Goal: Transaction & Acquisition: Purchase product/service

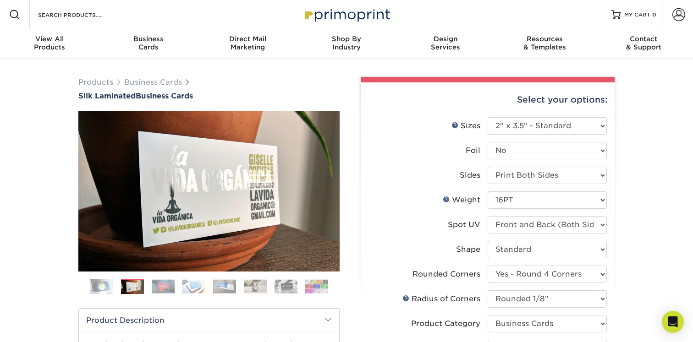
select select "2.00x3.50"
select select "7672df9e-0e0a-464d-8e1f-920c575e4da3"
select select "589680c7-ee9a-431b-9d12-d7aeb1386a97"
select select "3b5148f1-0588-4f88-a218-97bcfdce65c1"
select select "ccacb42f-45f7-42d3-bbd3-7c8421cf37f0"
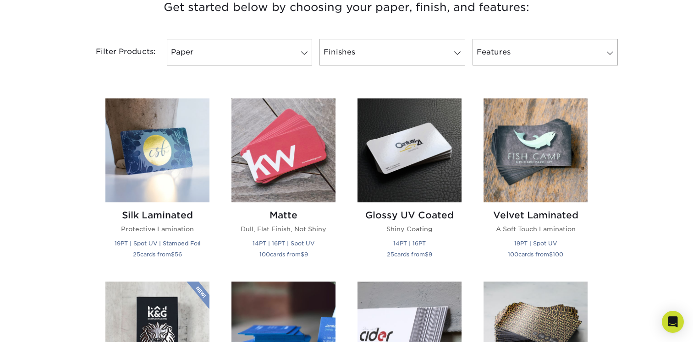
scroll to position [366, 0]
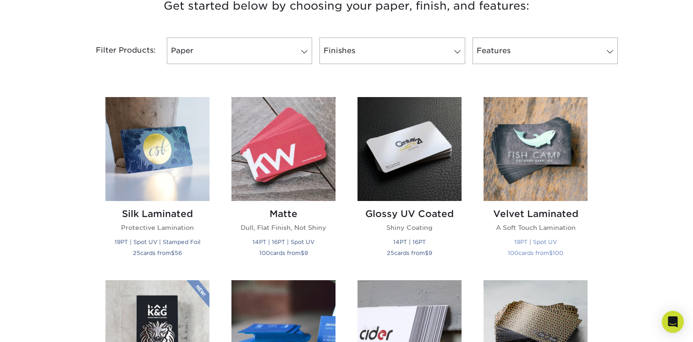
click at [543, 214] on h2 "Velvet Laminated" at bounding box center [535, 214] width 104 height 11
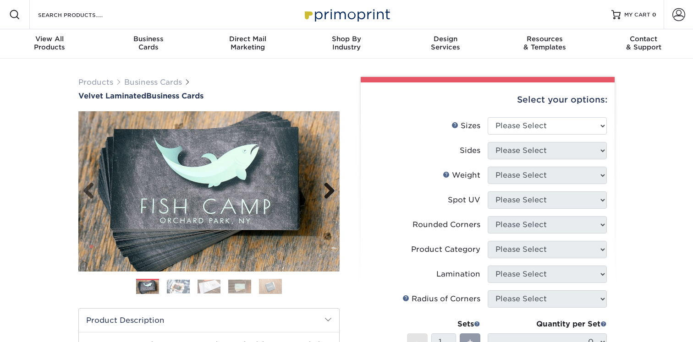
click at [327, 192] on link "Next" at bounding box center [326, 191] width 18 height 18
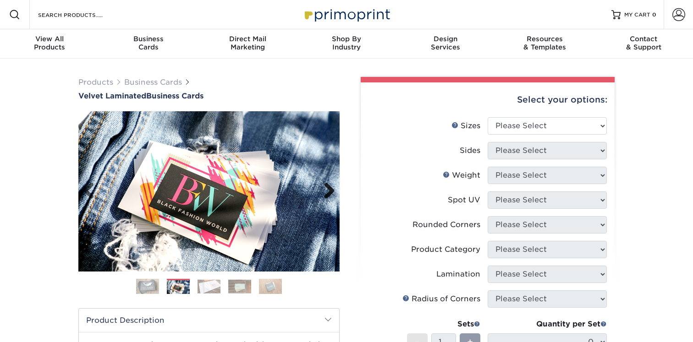
click at [327, 192] on link "Next" at bounding box center [326, 191] width 18 height 18
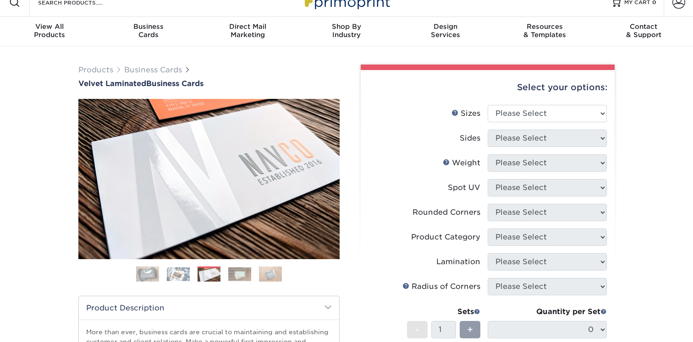
scroll to position [14, 0]
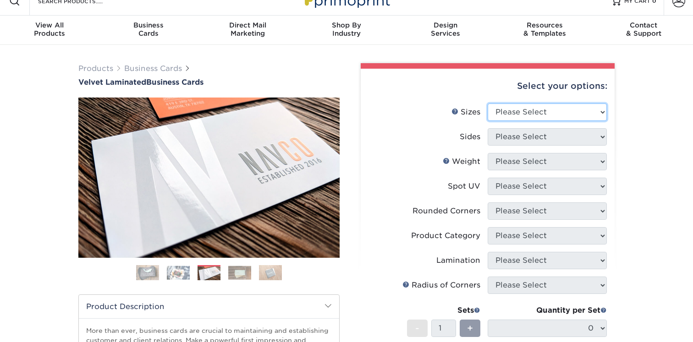
click at [509, 105] on select "Please Select 1.5" x 3.5" - Mini 1.75" x 3.5" - Mini 2" x 2" - Square 2" x 3" -…" at bounding box center [547, 112] width 119 height 17
select select "2.00x3.50"
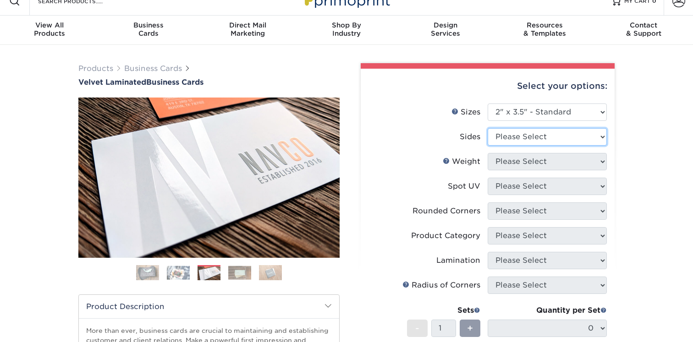
click at [510, 139] on select "Please Select Print Both Sides Print Front Only" at bounding box center [547, 136] width 119 height 17
select select "13abbda7-1d64-4f25-8bb2-c179b224825d"
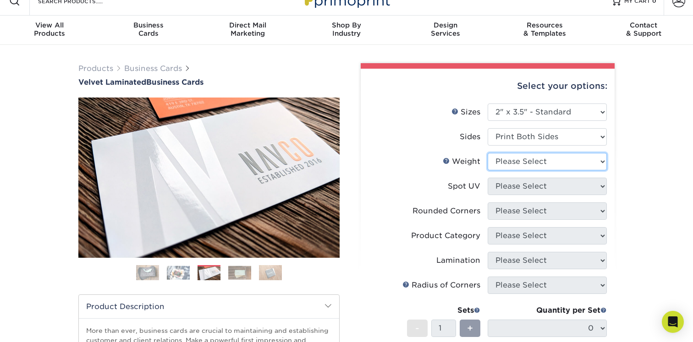
click at [506, 161] on select "Please Select 16PT" at bounding box center [547, 161] width 119 height 17
select select "16PT"
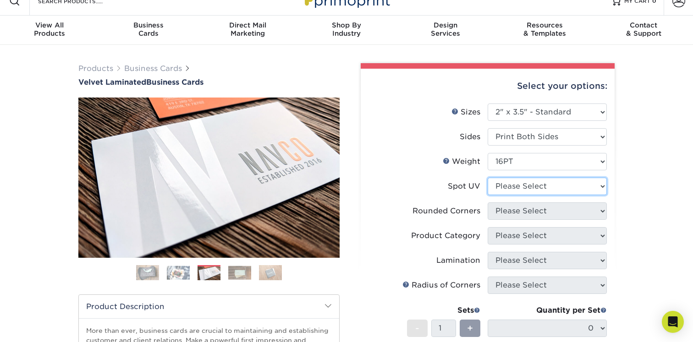
click at [508, 186] on select "Please Select No Spot UV Front and Back (Both Sides) Front Only Back Only" at bounding box center [547, 186] width 119 height 17
select select "2"
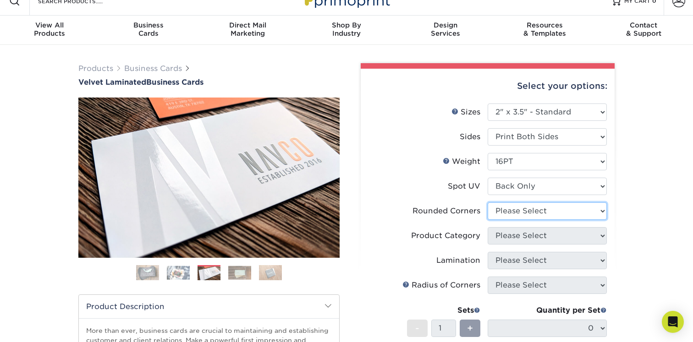
click at [513, 213] on select "Please Select Yes - Round 2 Corners Yes - Round 4 Corners No" at bounding box center [547, 211] width 119 height 17
select select "7672df9e-0e0a-464d-8e1f-920c575e4da3"
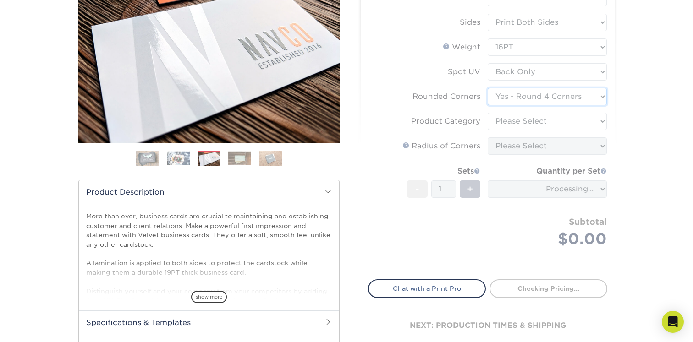
scroll to position [132, 0]
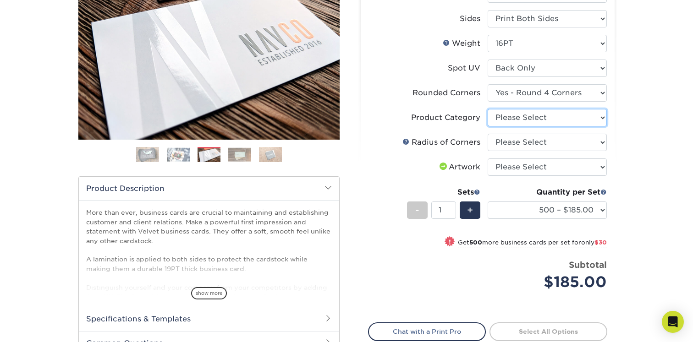
click at [538, 117] on select "Please Select Business Cards" at bounding box center [547, 117] width 119 height 17
select select "3b5148f1-0588-4f88-a218-97bcfdce65c1"
click at [539, 96] on select "Please Select Yes - Round 2 Corners Yes - Round 4 Corners No" at bounding box center [547, 92] width 119 height 17
select select "0"
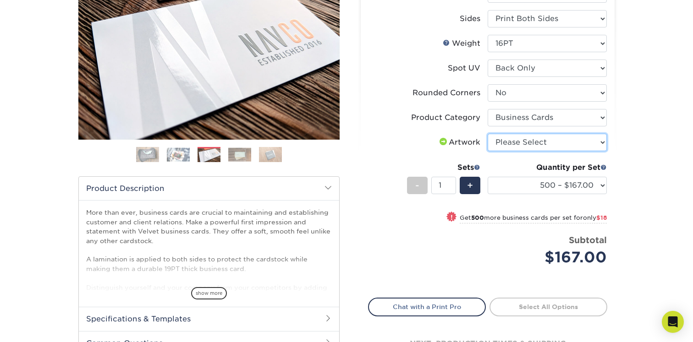
click at [522, 144] on select "Please Select I will upload files I need a design - $100" at bounding box center [547, 142] width 119 height 17
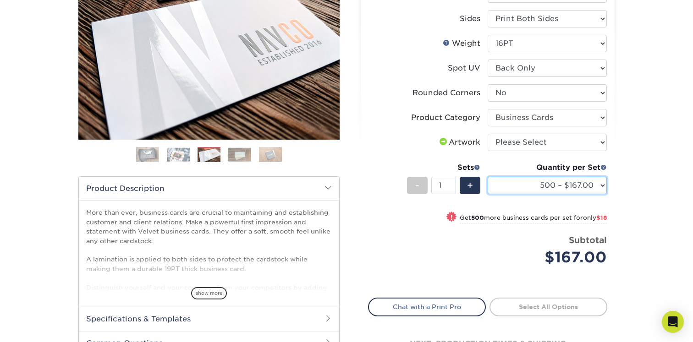
click at [520, 181] on select "500 – $167.00 1000 – $185.00 2500 – $439.00 5000 – $733.00 10000 – $1307.00" at bounding box center [547, 185] width 119 height 17
select select "1000 – $185.00"
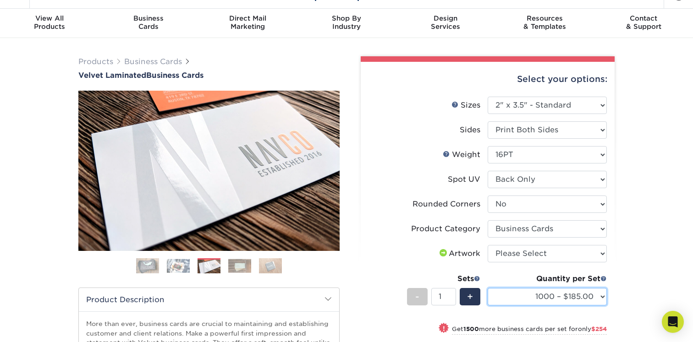
scroll to position [0, 0]
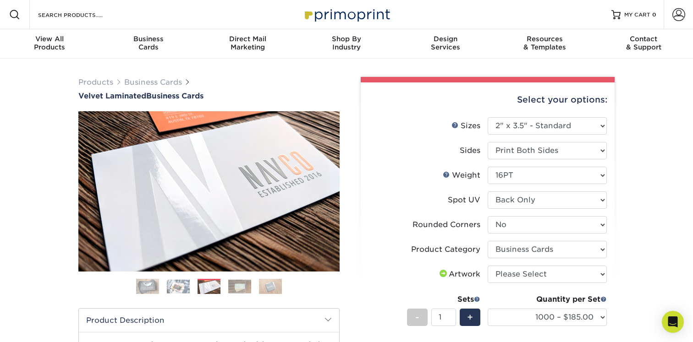
click at [150, 285] on img at bounding box center [147, 286] width 23 height 23
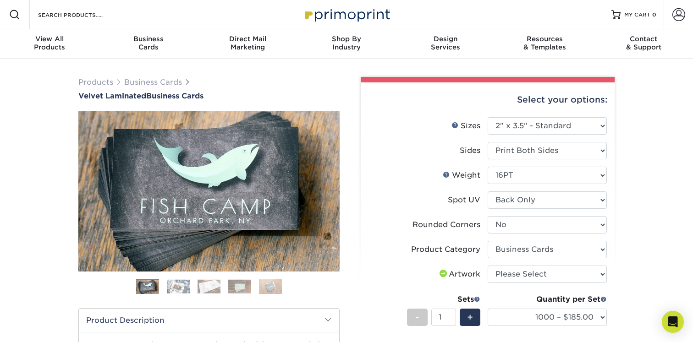
click at [168, 289] on img at bounding box center [178, 287] width 23 height 14
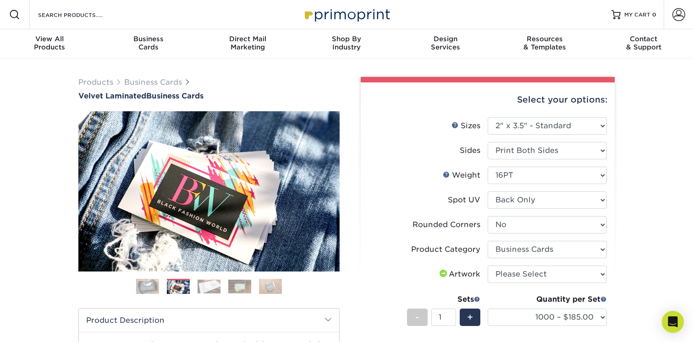
click at [196, 287] on ol at bounding box center [208, 290] width 261 height 22
click at [209, 286] on img at bounding box center [209, 287] width 23 height 14
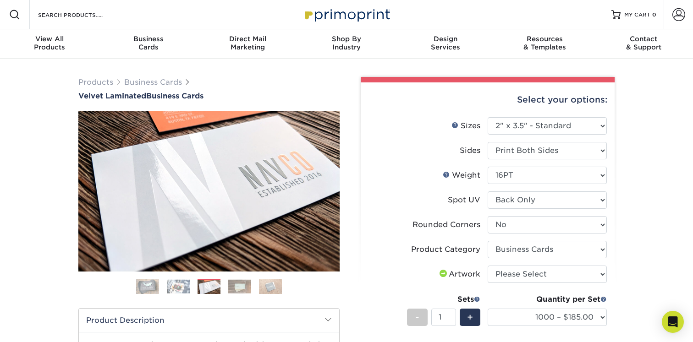
click at [235, 285] on img at bounding box center [239, 287] width 23 height 14
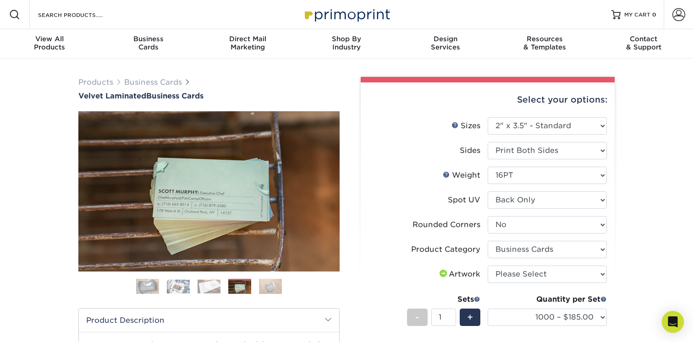
click at [267, 286] on img at bounding box center [270, 287] width 23 height 16
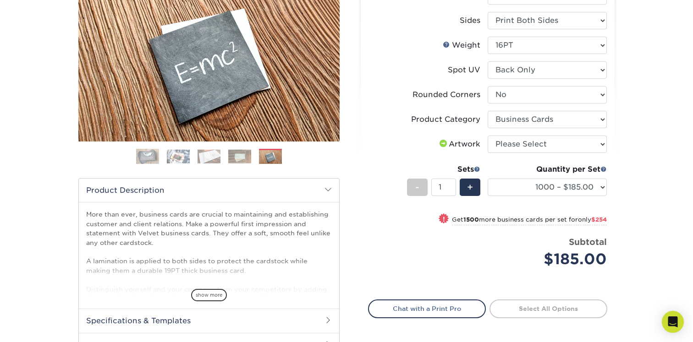
scroll to position [129, 0]
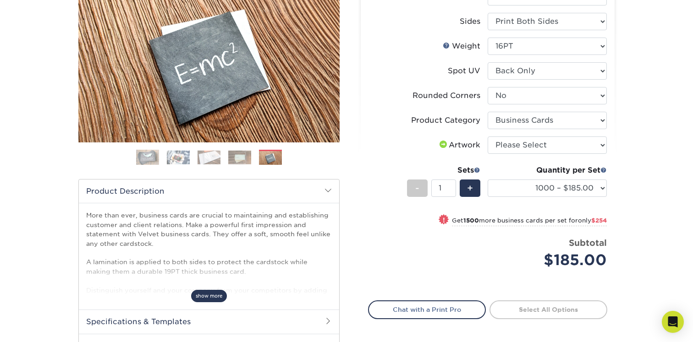
click at [203, 294] on span "show more" at bounding box center [209, 296] width 36 height 12
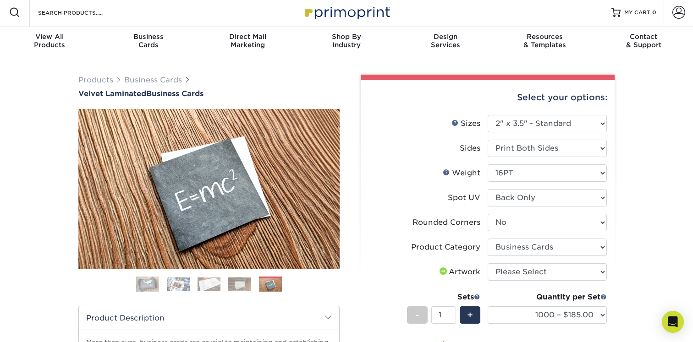
scroll to position [0, 0]
